Goal: Task Accomplishment & Management: Manage account settings

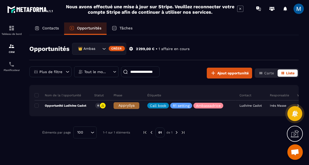
click at [105, 49] on icon "Search for option" at bounding box center [104, 48] width 5 height 5
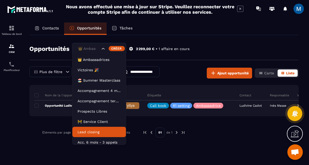
click at [105, 129] on p "Lead closing" at bounding box center [99, 131] width 43 height 5
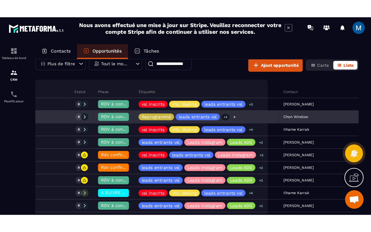
scroll to position [33, 0]
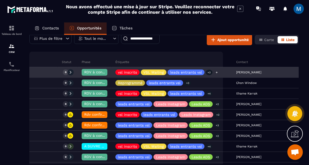
click at [194, 75] on div "vsl inscrits VSL Mailing leads entrants vsl +3" at bounding box center [172, 72] width 121 height 10
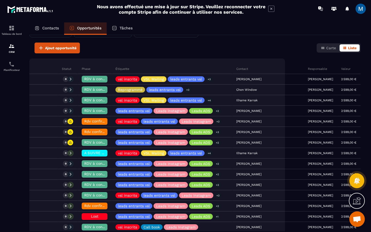
scroll to position [0, 72]
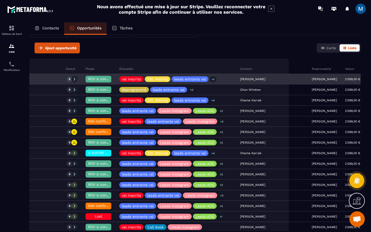
click at [82, 78] on div "RDV à confimer ❓" at bounding box center [99, 79] width 34 height 10
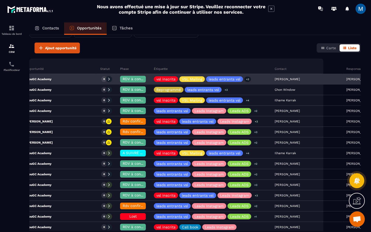
scroll to position [0, 24]
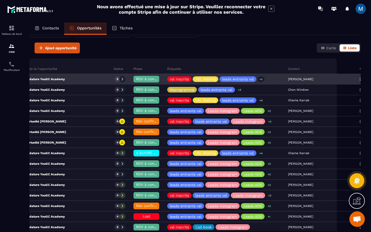
click at [63, 81] on div "Candidature YouGC Academy" at bounding box center [60, 79] width 99 height 10
click at [70, 79] on div "Candidature YouGC Academy" at bounding box center [60, 79] width 99 height 10
